Goal: Find specific page/section

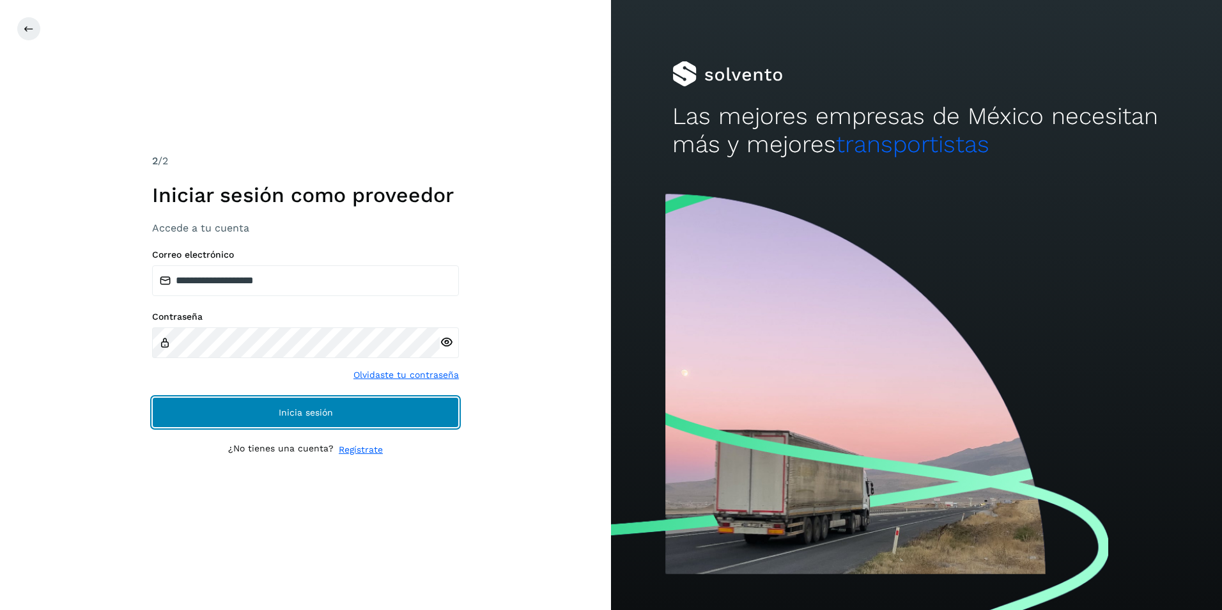
click at [341, 408] on button "Inicia sesión" at bounding box center [305, 412] width 307 height 31
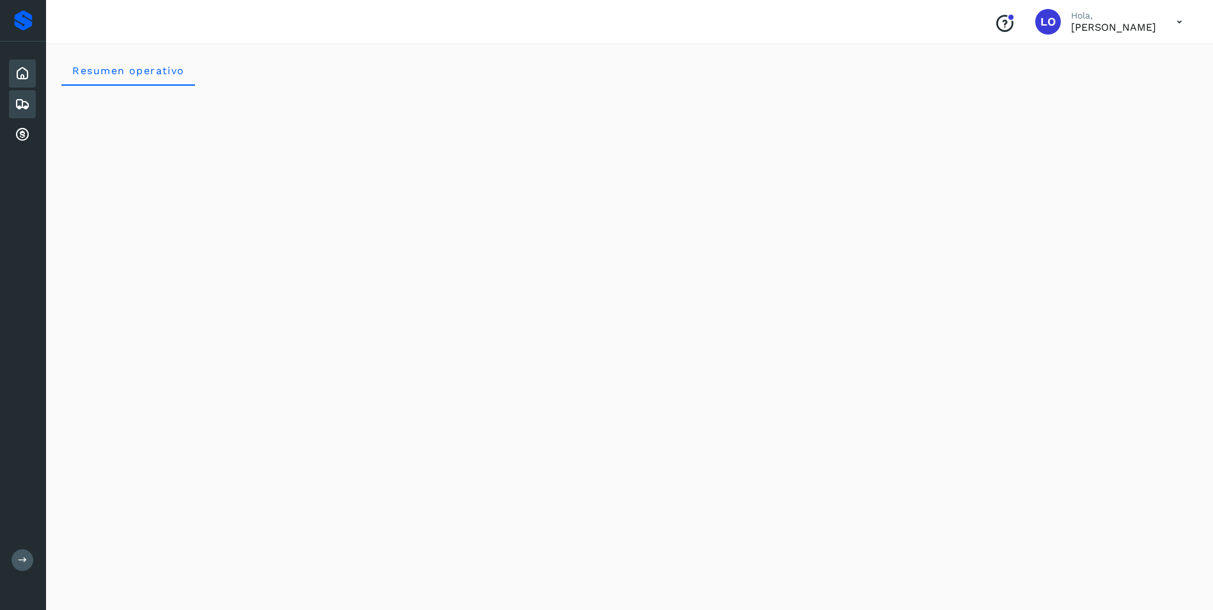
click at [27, 109] on icon at bounding box center [22, 104] width 15 height 15
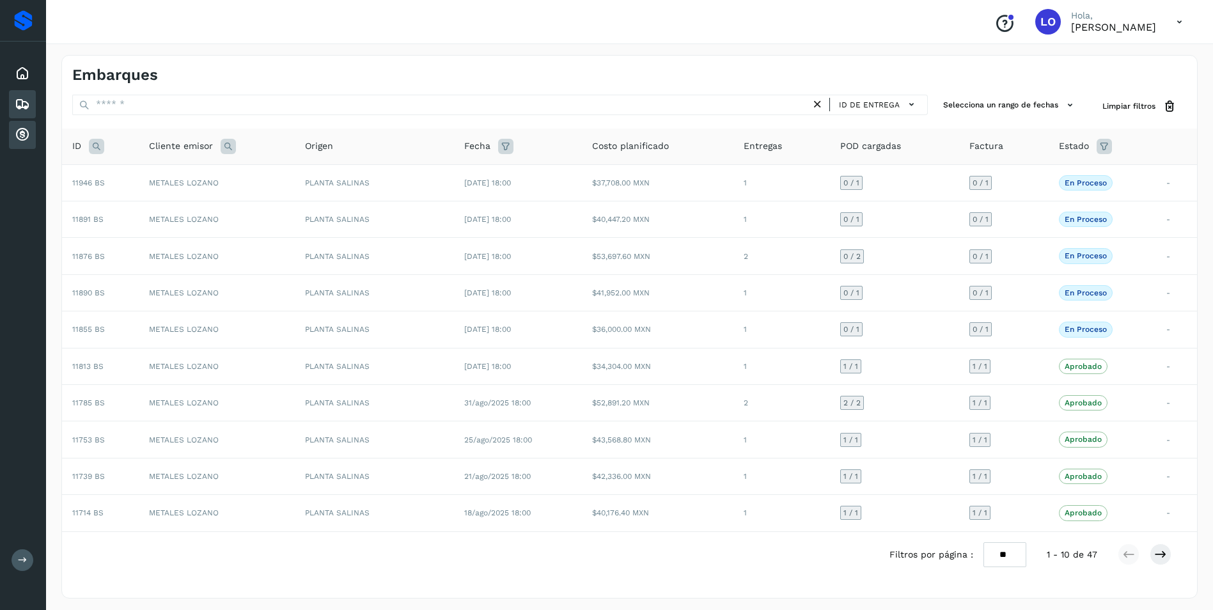
click at [26, 128] on icon at bounding box center [22, 134] width 15 height 15
